Goal: Task Accomplishment & Management: Manage account settings

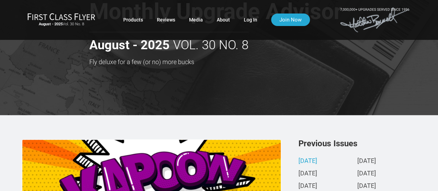
scroll to position [34, 0]
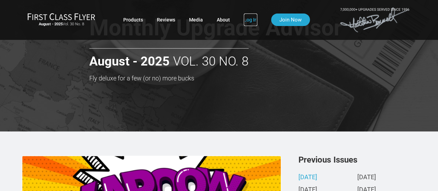
click at [246, 17] on link "Log In" at bounding box center [251, 20] width 14 height 12
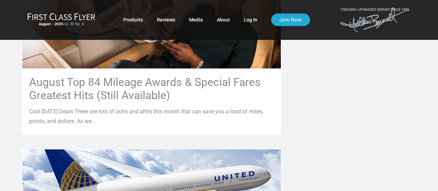
scroll to position [715, 0]
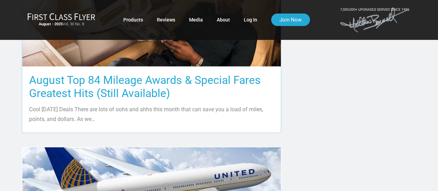
click at [169, 81] on h3 "August Top 84 Mileage Awards & Special Fares Greatest Hits (Still Available)" at bounding box center [151, 86] width 245 height 26
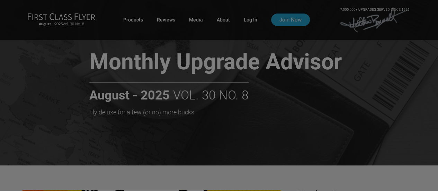
scroll to position [0, 0]
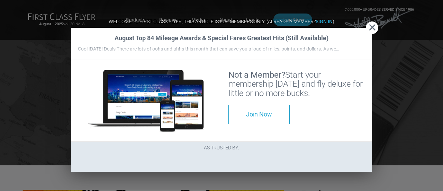
click at [368, 24] on span "Close" at bounding box center [372, 27] width 12 height 7
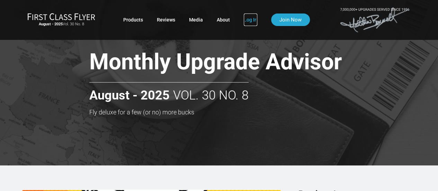
click at [248, 18] on link "Log In" at bounding box center [251, 20] width 14 height 12
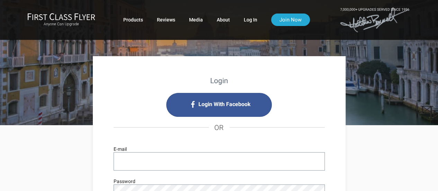
type input "[EMAIL_ADDRESS][DOMAIN_NAME]"
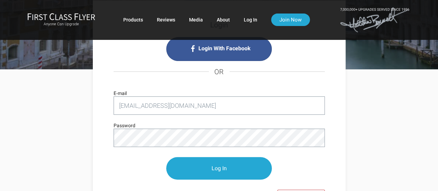
scroll to position [79, 0]
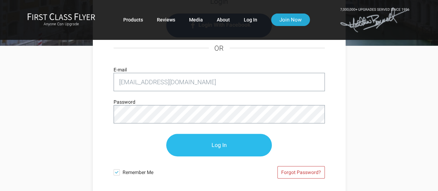
click at [223, 148] on input "Log In" at bounding box center [219, 145] width 106 height 23
click at [225, 142] on input "Log In" at bounding box center [219, 145] width 106 height 23
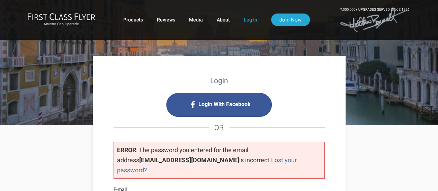
scroll to position [128, 0]
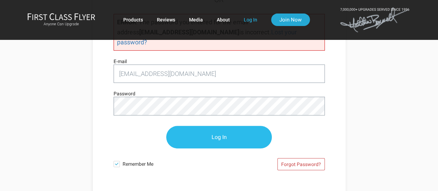
click at [221, 126] on input "Log In" at bounding box center [219, 137] width 106 height 23
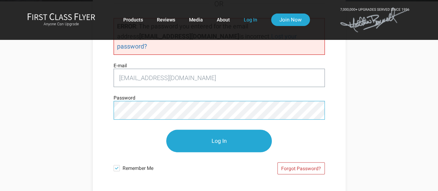
scroll to position [123, 0]
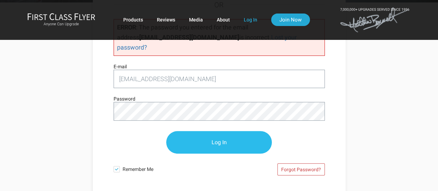
click at [241, 131] on input "Log In" at bounding box center [219, 142] width 106 height 23
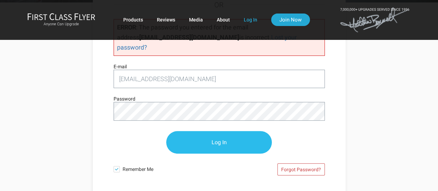
click at [241, 131] on input "Log In" at bounding box center [219, 142] width 106 height 23
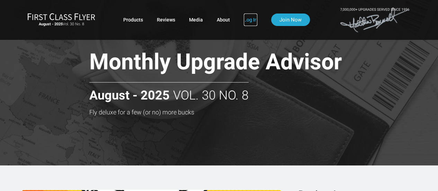
click at [251, 20] on link "Log In" at bounding box center [251, 20] width 14 height 12
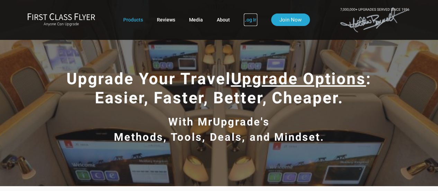
click at [255, 18] on link "Log In" at bounding box center [251, 20] width 14 height 12
